Goal: Go to known website: Access a specific website the user already knows

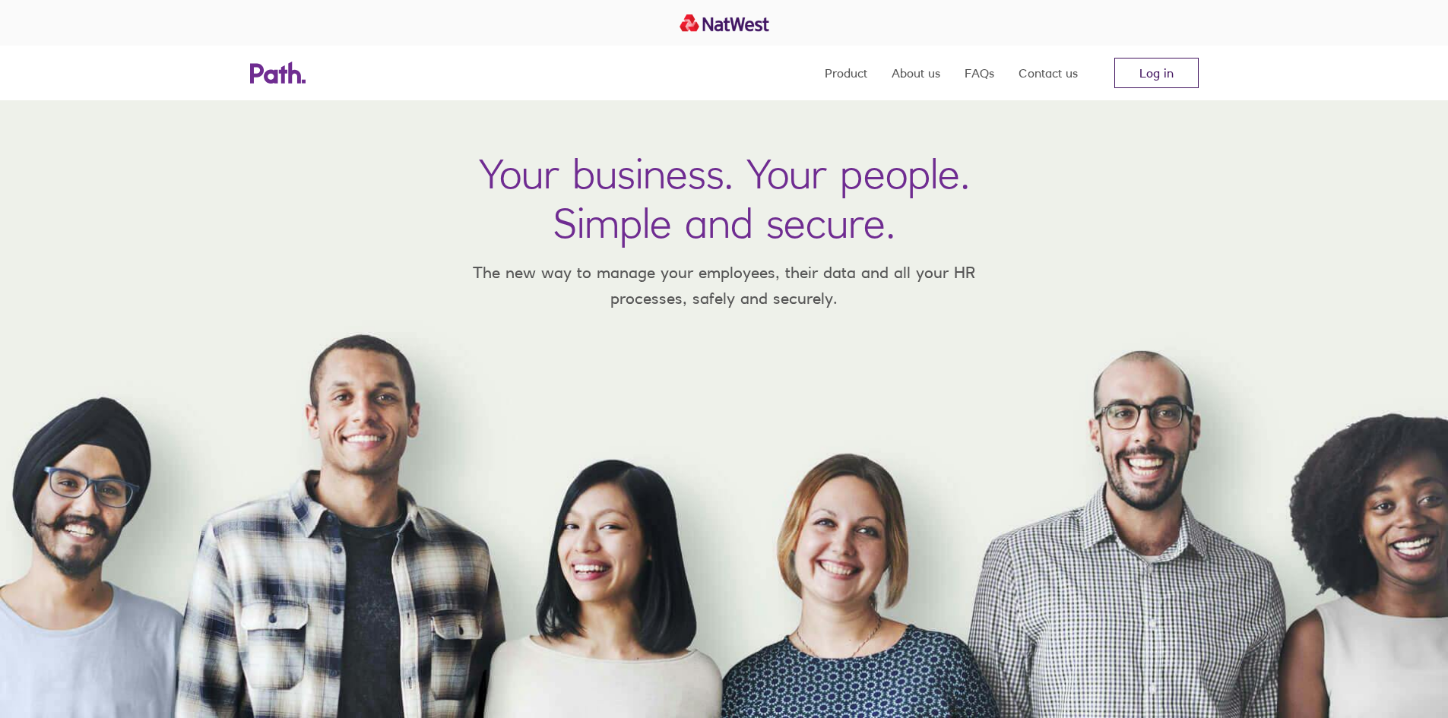
click at [1191, 77] on link "Log in" at bounding box center [1156, 73] width 84 height 30
